Goal: Task Accomplishment & Management: Use online tool/utility

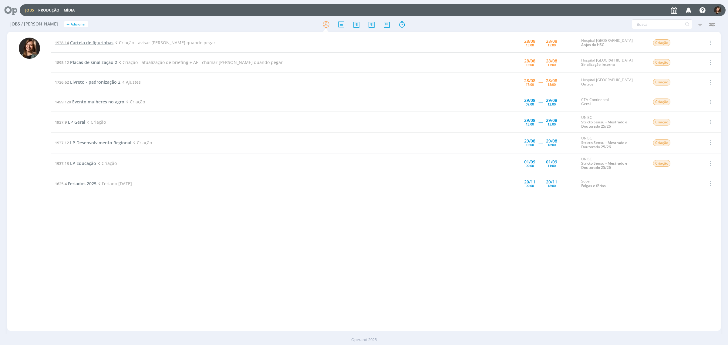
click at [78, 40] on span "Cartela de figurinhas" at bounding box center [91, 43] width 43 height 6
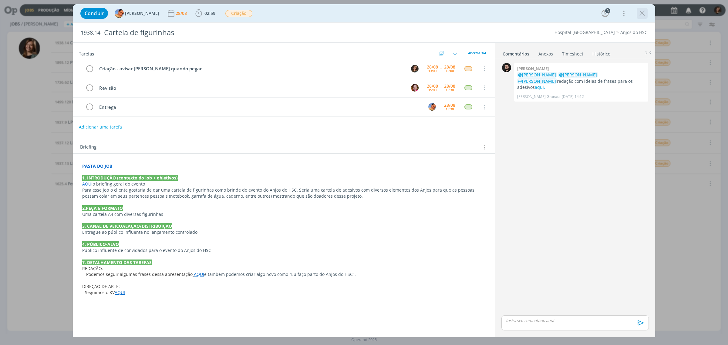
click at [639, 17] on icon "dialog" at bounding box center [642, 13] width 9 height 9
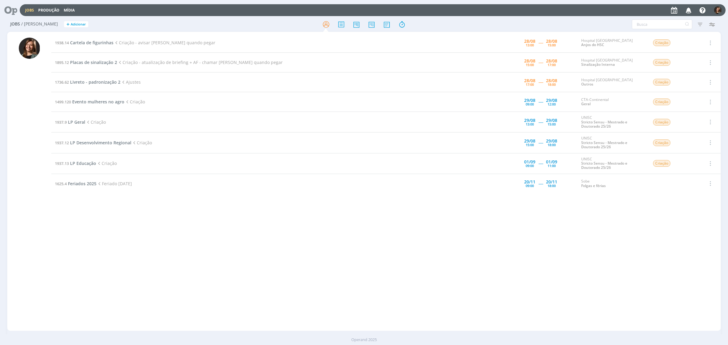
drag, startPoint x: 107, startPoint y: 33, endPoint x: 105, endPoint y: 37, distance: 4.5
click at [105, 37] on td "1938.14 Cartela de figurinhas Criação - avisar [PERSON_NAME] quando pegar" at bounding box center [259, 43] width 416 height 20
click at [100, 45] on span "Cartela de figurinhas" at bounding box center [91, 43] width 43 height 6
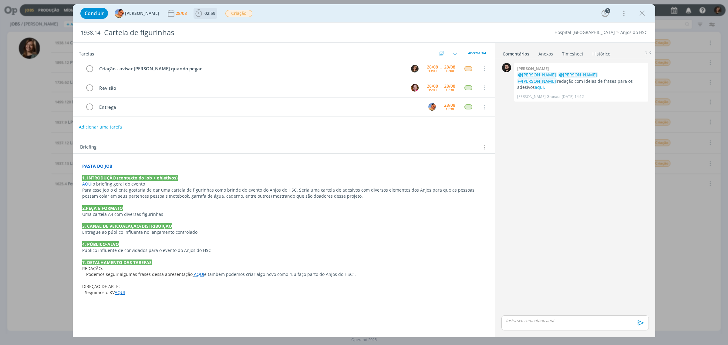
click at [206, 11] on span "02:59" at bounding box center [209, 13] width 11 height 6
click at [205, 16] on span "02:59" at bounding box center [205, 13] width 22 height 9
click at [204, 13] on span "02:59" at bounding box center [209, 13] width 11 height 6
click at [206, 24] on icon "dialog" at bounding box center [207, 27] width 11 height 8
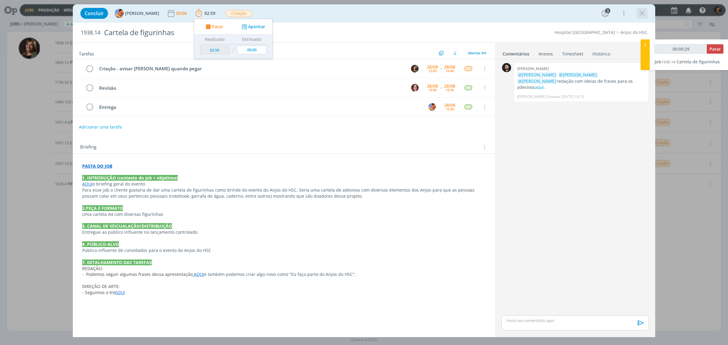
click at [642, 8] on div "dialog" at bounding box center [642, 13] width 11 height 11
click at [643, 11] on icon "dialog" at bounding box center [642, 13] width 9 height 9
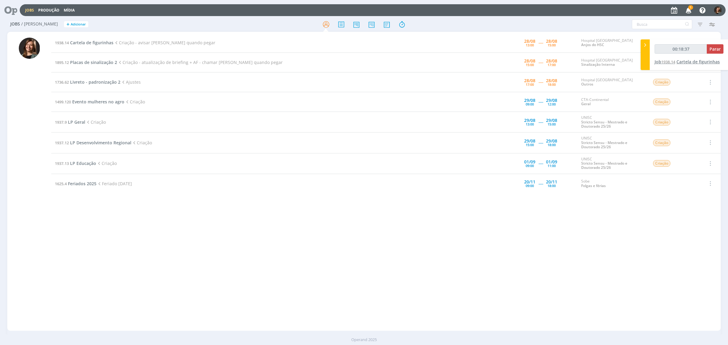
click at [686, 59] on span "Cartela de figurinhas" at bounding box center [697, 62] width 43 height 6
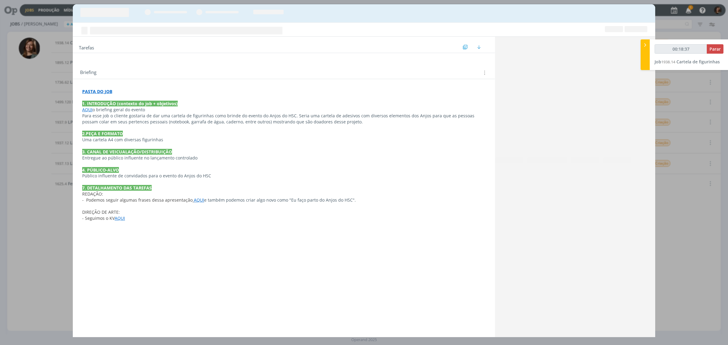
click at [689, 13] on div "Tarefas Usar Job de template Ordenar por: Prazo crescente Prazo decrescente Ord…" at bounding box center [364, 172] width 728 height 345
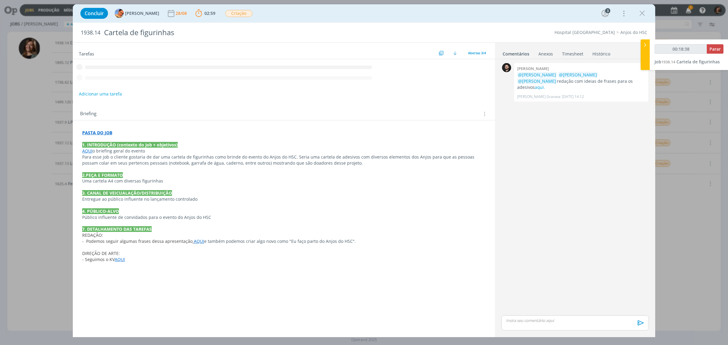
click at [687, 5] on div "Concluir [PERSON_NAME] [DATE] 02:59 Parar Apontar Data * [DATE] Horas * 00:00 T…" at bounding box center [364, 172] width 728 height 345
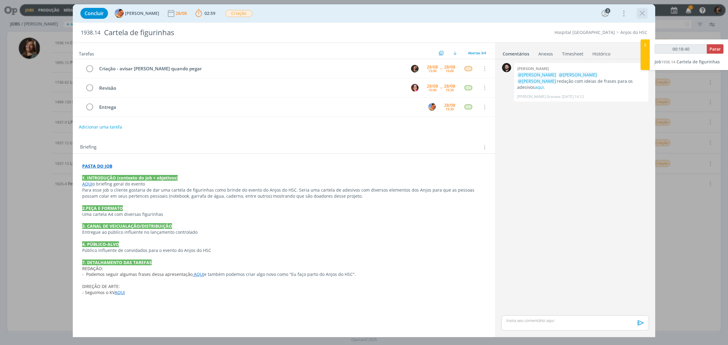
click at [638, 11] on icon "dialog" at bounding box center [642, 13] width 9 height 9
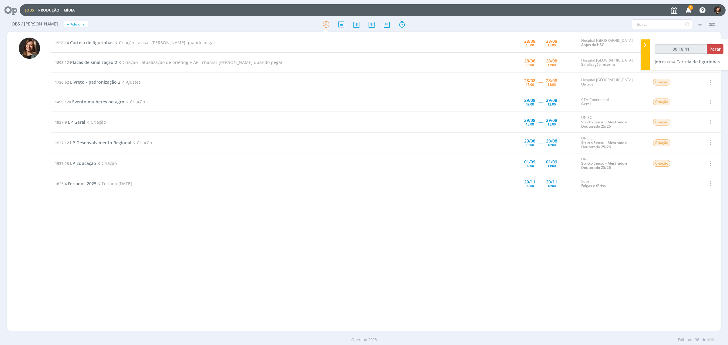
click at [673, 8] on div at bounding box center [364, 172] width 728 height 345
click at [689, 8] on span "1" at bounding box center [690, 7] width 5 height 5
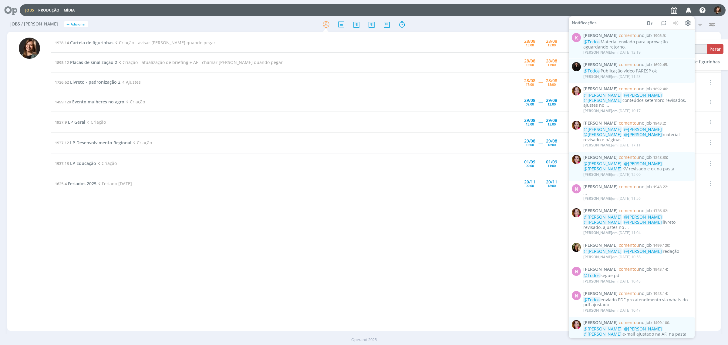
click at [689, 8] on icon "button" at bounding box center [688, 10] width 11 height 10
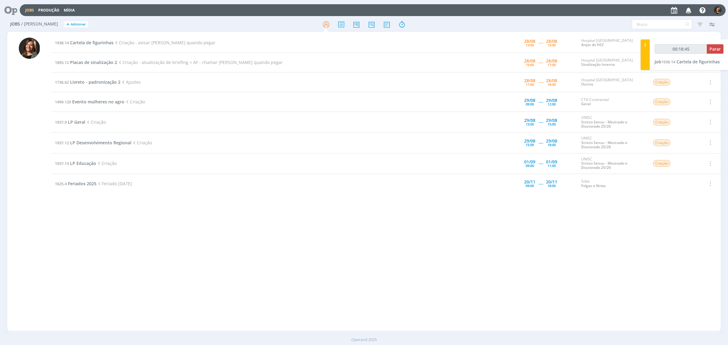
click at [688, 56] on div "00:18:45 Parar" at bounding box center [689, 51] width 69 height 14
click at [687, 58] on div "00:18:45 Parar" at bounding box center [689, 51] width 69 height 14
drag, startPoint x: 686, startPoint y: 75, endPoint x: 682, endPoint y: 58, distance: 17.6
click at [686, 76] on td "Criação" at bounding box center [673, 83] width 52 height 20
click at [681, 62] on span "Cartela de figurinhas" at bounding box center [697, 62] width 43 height 6
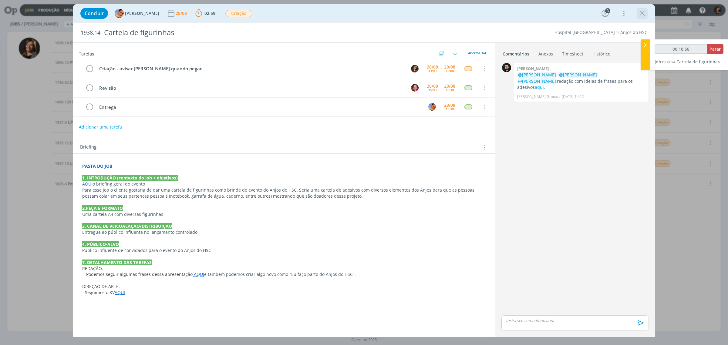
click at [644, 13] on icon "dialog" at bounding box center [642, 13] width 9 height 9
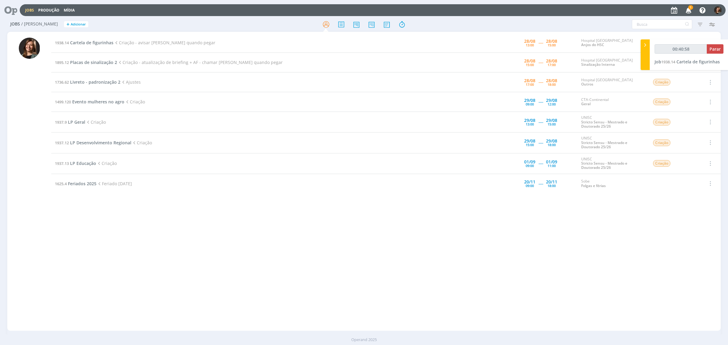
click at [690, 11] on icon "button" at bounding box center [688, 10] width 11 height 10
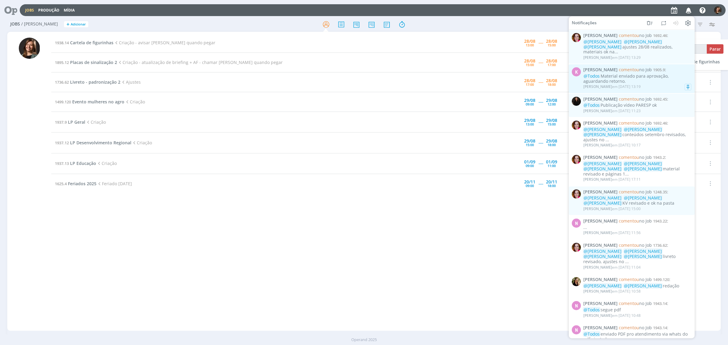
click at [663, 84] on div "[PERSON_NAME] em [DATE] 13:19" at bounding box center [637, 87] width 108 height 6
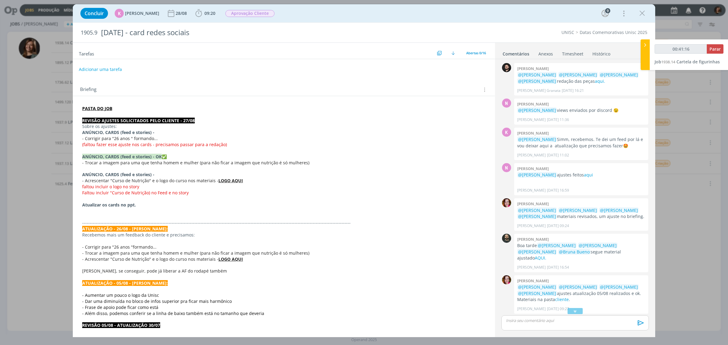
click at [593, 53] on link "Histórico" at bounding box center [601, 52] width 19 height 9
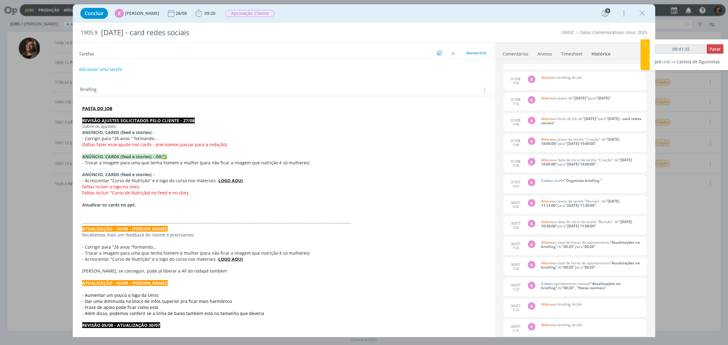
scroll to position [2048, 0]
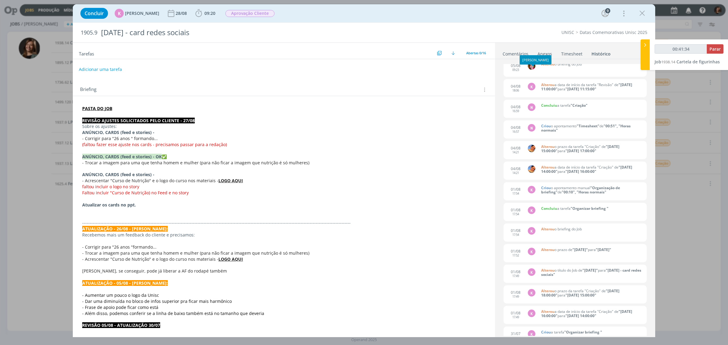
click at [522, 55] on div "[PERSON_NAME]" at bounding box center [536, 59] width 32 height 9
click at [521, 55] on link "Comentários" at bounding box center [515, 52] width 26 height 9
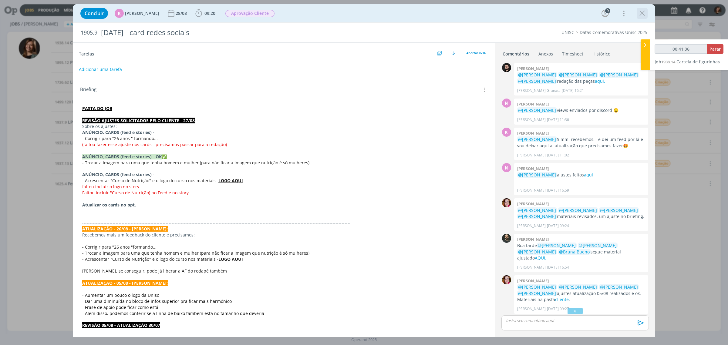
click at [642, 19] on div "dialog" at bounding box center [642, 13] width 11 height 11
click at [648, 14] on div "Concluir K [PERSON_NAME] [DATE] 09:20 Iniciar Apontar Data * [DATE] Horas * 00:…" at bounding box center [363, 13] width 573 height 15
click at [631, 14] on div "Concluir K [PERSON_NAME] [DATE] 09:20 Iniciar Apontar Data * [DATE] Horas * 00:…" at bounding box center [363, 13] width 573 height 15
click at [635, 15] on div "Concluir K [PERSON_NAME] [DATE] 09:20 Iniciar Apontar Data * [DATE] Horas * 00:…" at bounding box center [363, 13] width 573 height 15
click at [639, 13] on icon "dialog" at bounding box center [642, 13] width 9 height 9
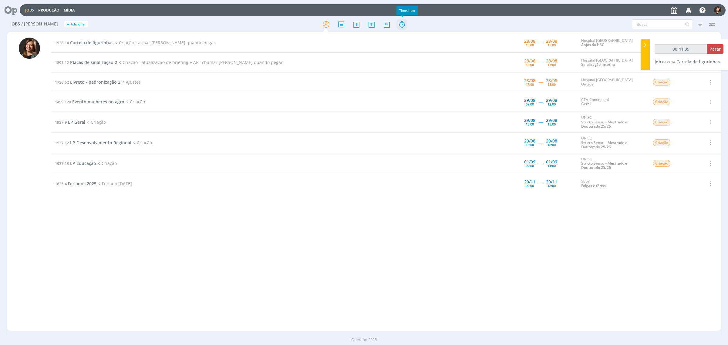
click at [401, 19] on icon at bounding box center [401, 25] width 11 height 12
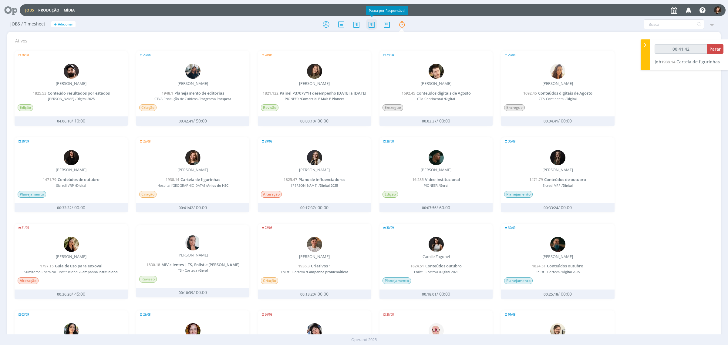
click at [375, 25] on icon at bounding box center [371, 25] width 11 height 12
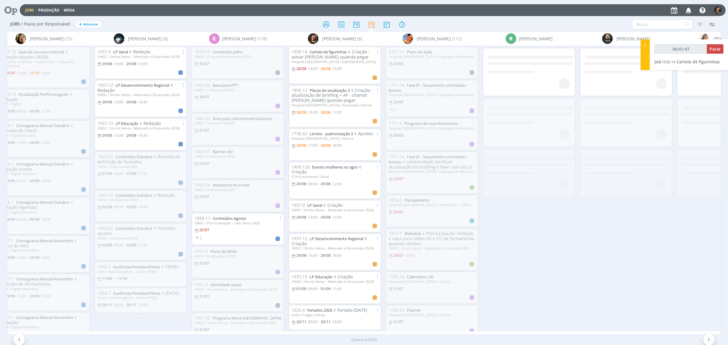
scroll to position [0, 359]
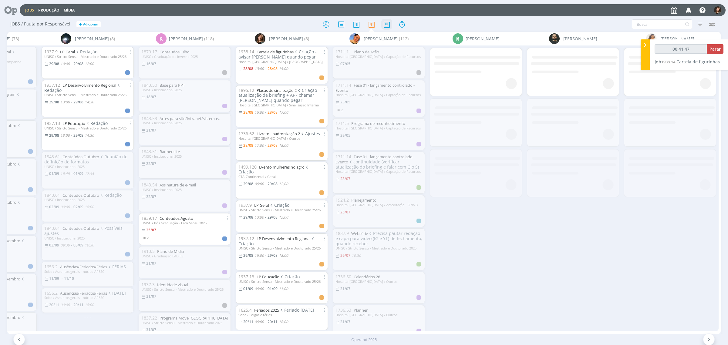
click at [381, 25] on icon at bounding box center [386, 25] width 11 height 12
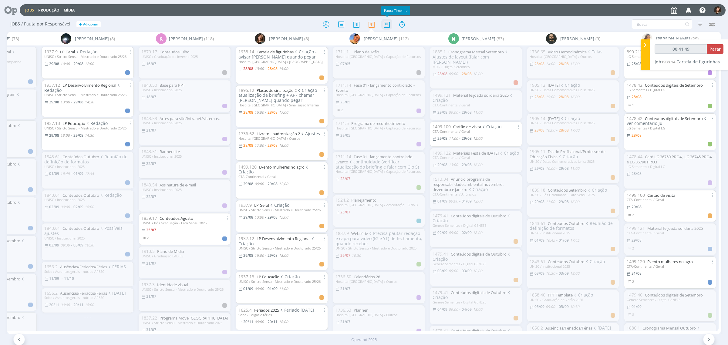
click at [385, 26] on icon at bounding box center [386, 25] width 11 height 12
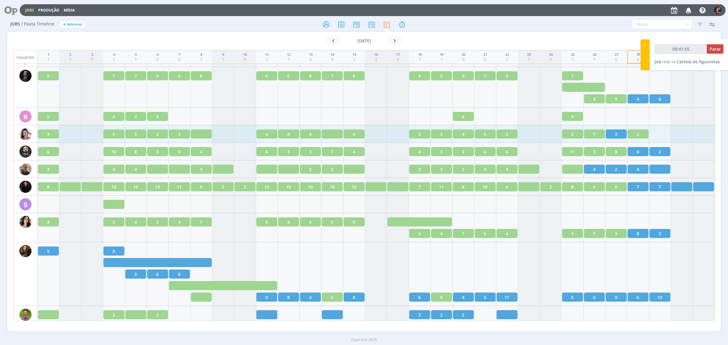
scroll to position [796, 0]
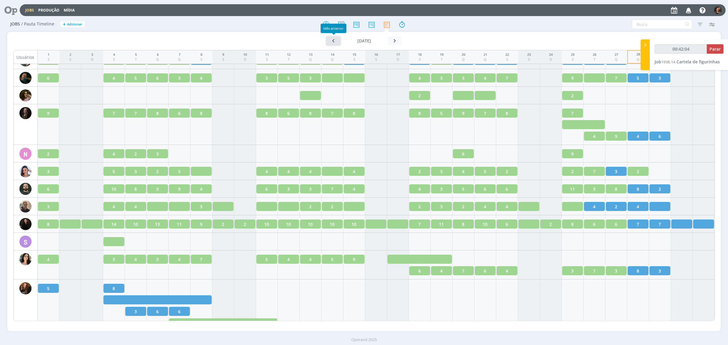
click at [335, 41] on icon "button" at bounding box center [333, 41] width 6 height 6
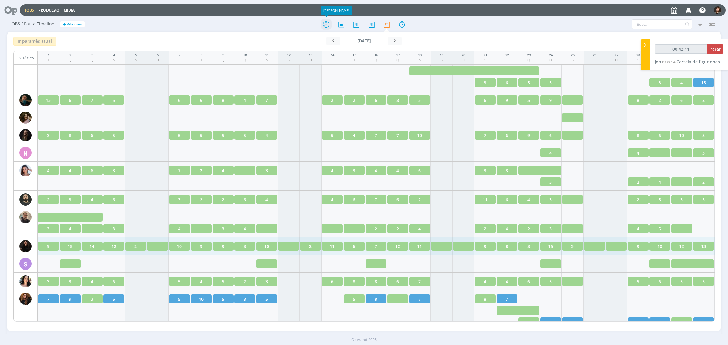
click at [323, 26] on icon at bounding box center [326, 25] width 11 height 12
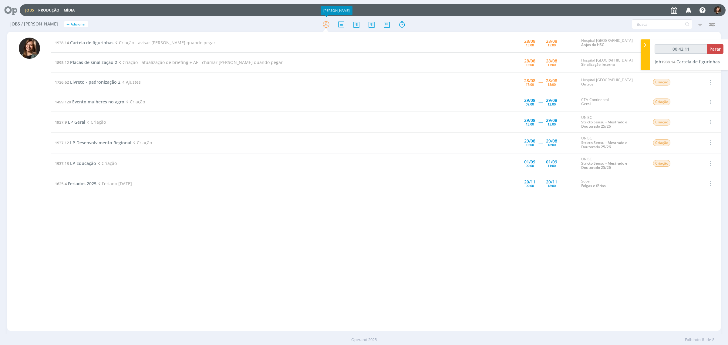
type input "00:42:12"
click at [694, 64] on span "Cartela de figurinhas" at bounding box center [697, 62] width 43 height 6
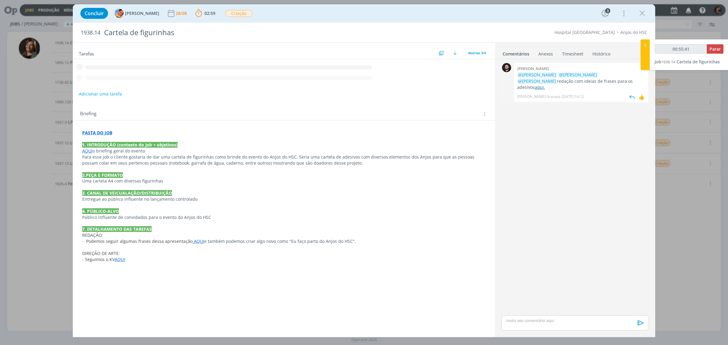
click at [545, 84] on link "aqui." at bounding box center [540, 87] width 10 height 6
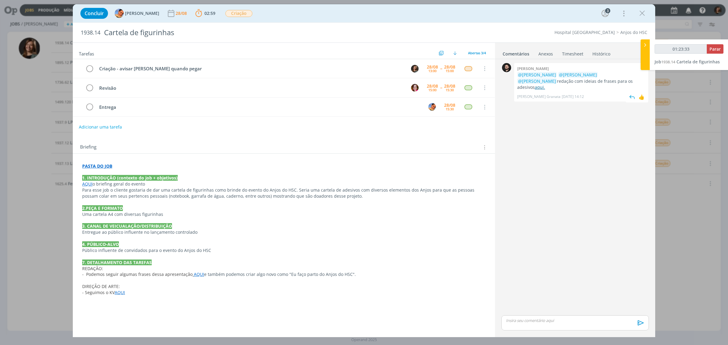
type input "01:24:33"
